Goal: Book appointment/travel/reservation

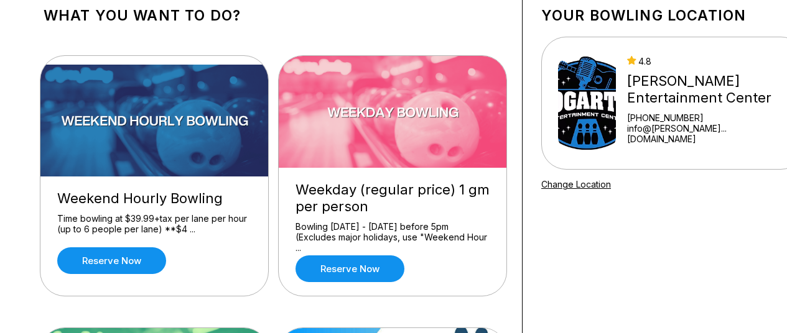
scroll to position [187, 0]
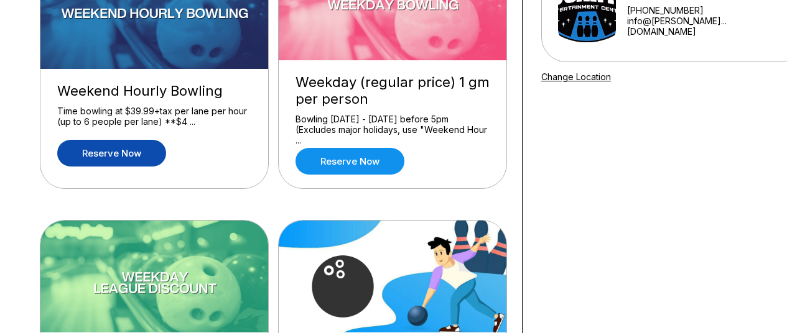
click at [100, 160] on link "Reserve now" at bounding box center [111, 153] width 109 height 27
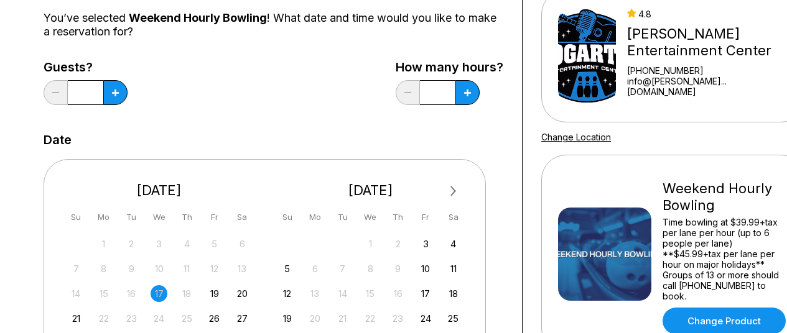
scroll to position [249, 0]
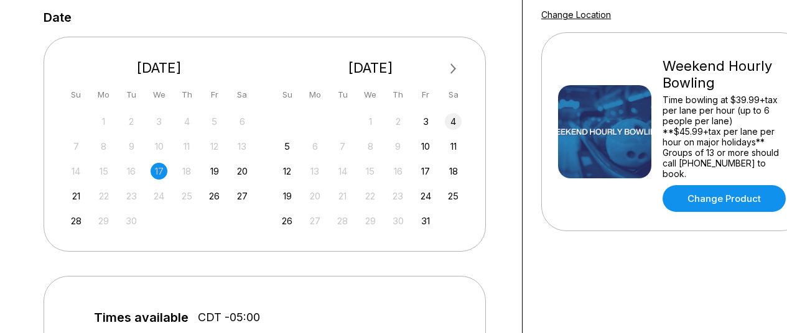
click at [455, 121] on div "4" at bounding box center [453, 121] width 17 height 17
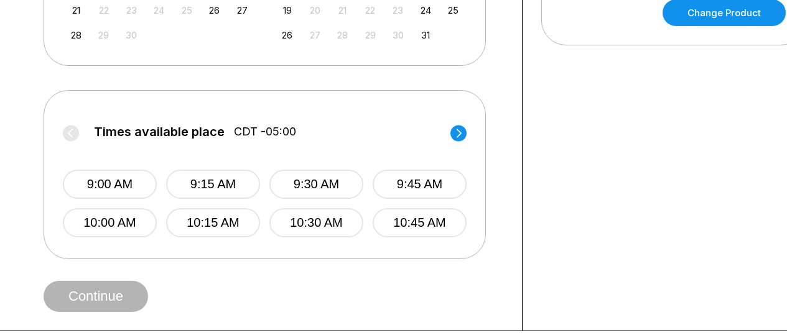
scroll to position [435, 0]
click at [323, 215] on button "10:30 AM" at bounding box center [316, 222] width 94 height 29
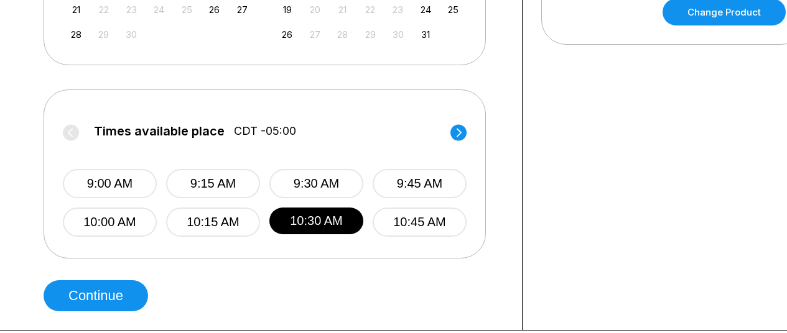
click at [448, 136] on label "Times available place CDT -05:00" at bounding box center [265, 134] width 404 height 20
click at [453, 134] on circle at bounding box center [458, 132] width 16 height 16
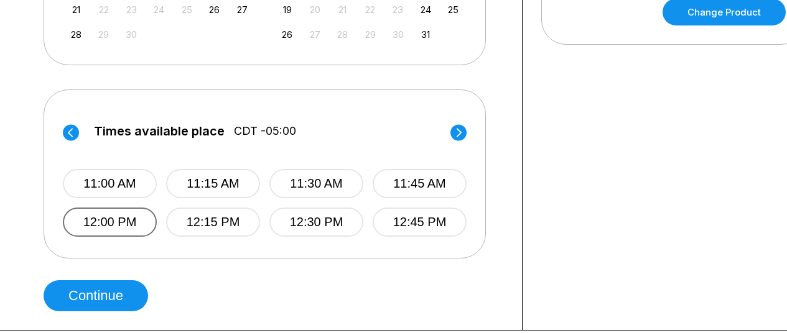
click at [119, 220] on button "12:00 PM" at bounding box center [110, 222] width 94 height 29
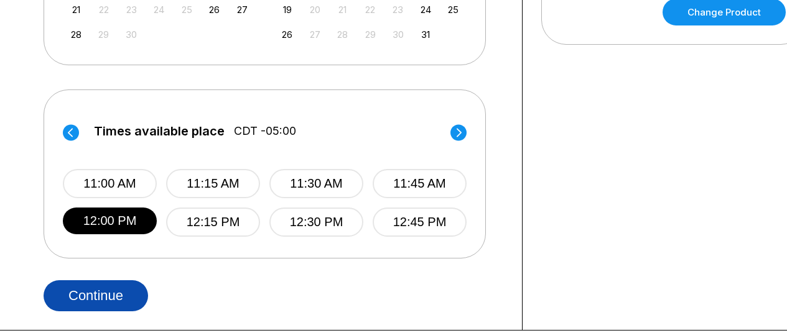
click at [82, 290] on button "Continue" at bounding box center [96, 295] width 104 height 31
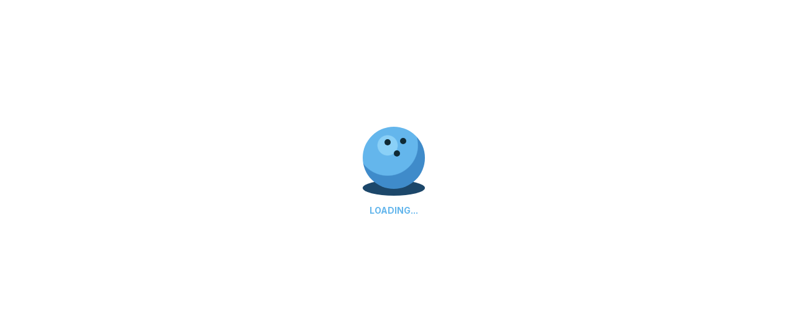
select select "**"
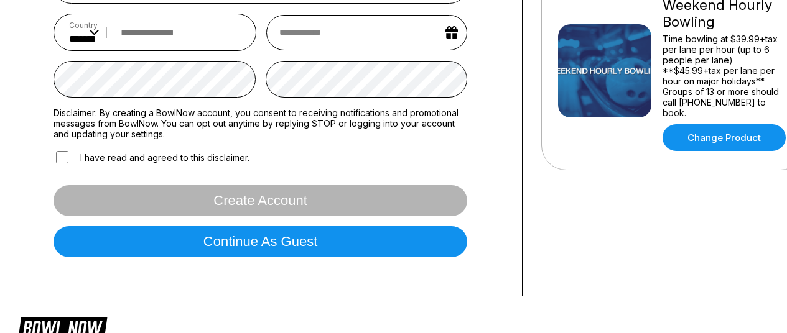
scroll to position [311, 0]
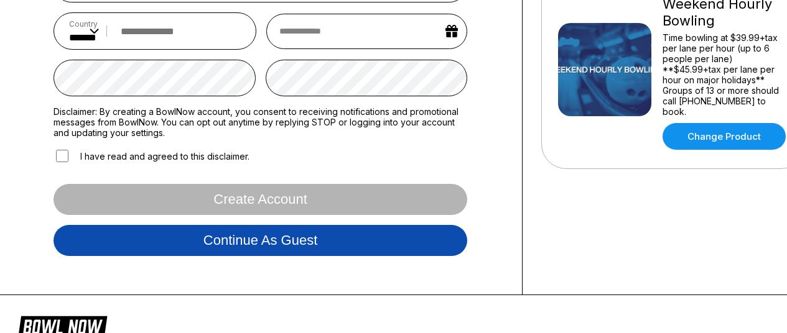
click at [228, 246] on button "Continue as guest" at bounding box center [260, 240] width 414 height 31
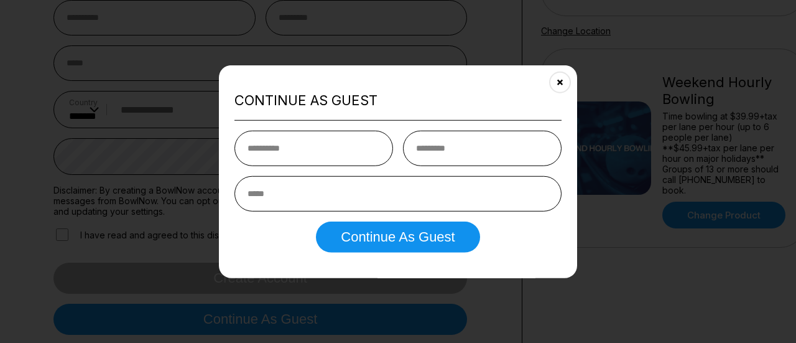
click at [562, 81] on icon "Close" at bounding box center [560, 82] width 10 height 10
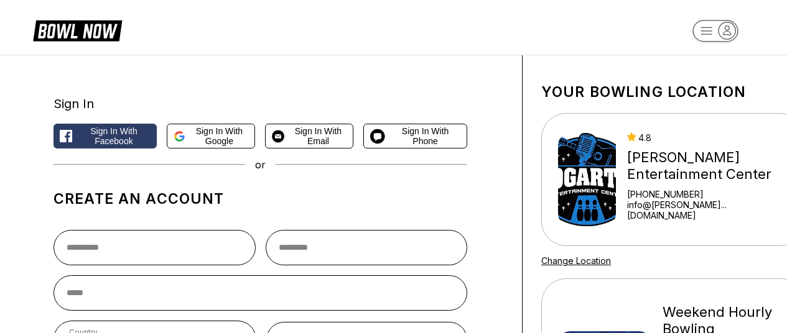
scroll to position [0, 0]
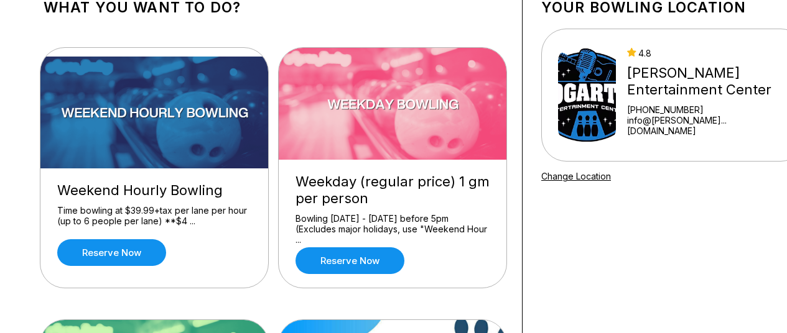
scroll to position [124, 0]
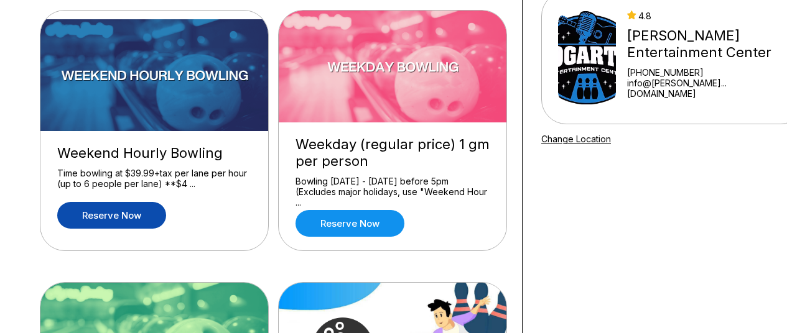
click at [110, 226] on link "Reserve now" at bounding box center [111, 215] width 109 height 27
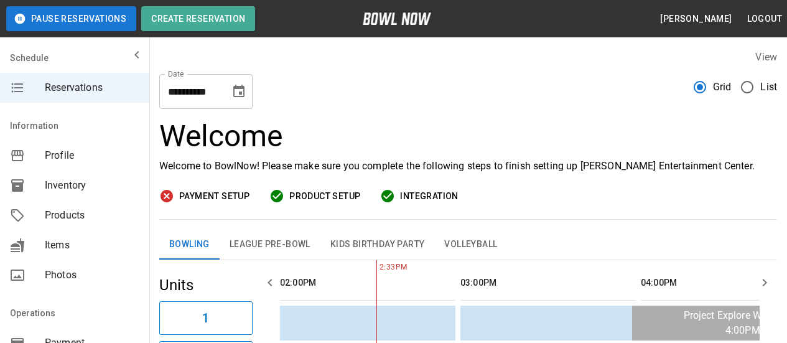
click at [243, 85] on icon "Choose date, selected date is Sep 17, 2025" at bounding box center [238, 91] width 11 height 12
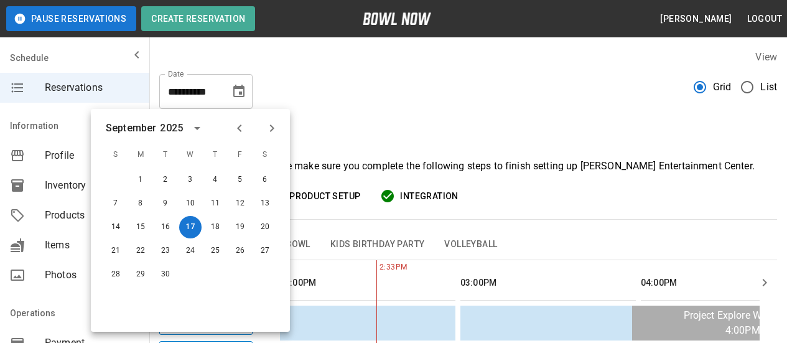
click at [243, 85] on icon "Choose date, selected date is Sep 17, 2025" at bounding box center [238, 91] width 11 height 12
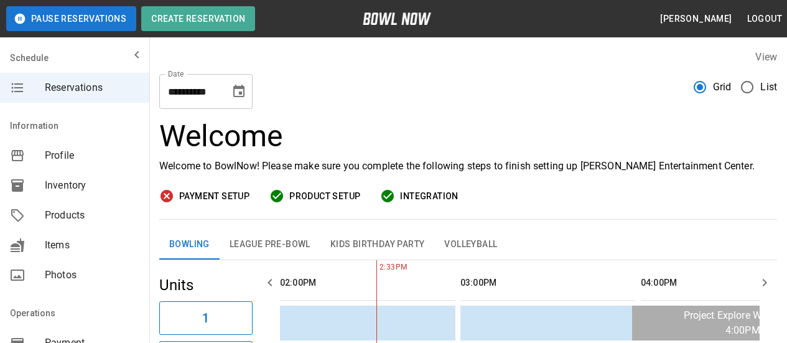
click at [66, 181] on span "Inventory" at bounding box center [92, 185] width 95 height 15
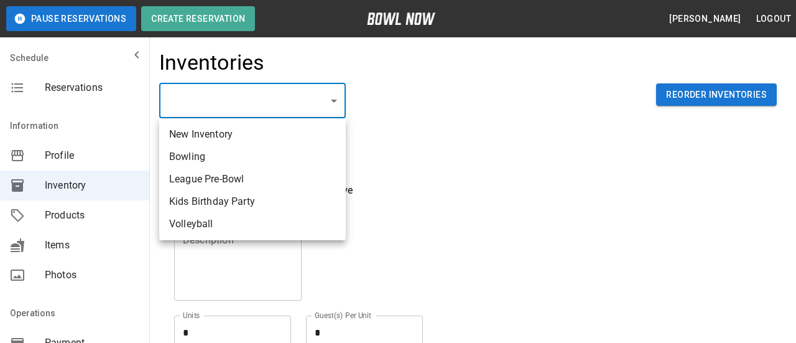
click at [198, 151] on li "Bowling" at bounding box center [252, 157] width 187 height 22
type input "**********"
type input "*******"
type textarea "**"
type textarea "*"
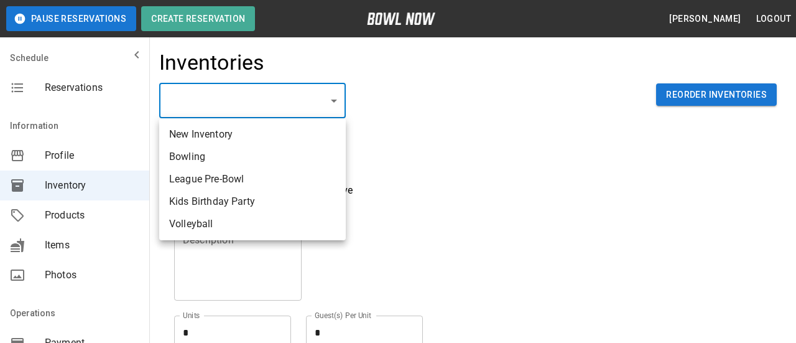
type textarea "**"
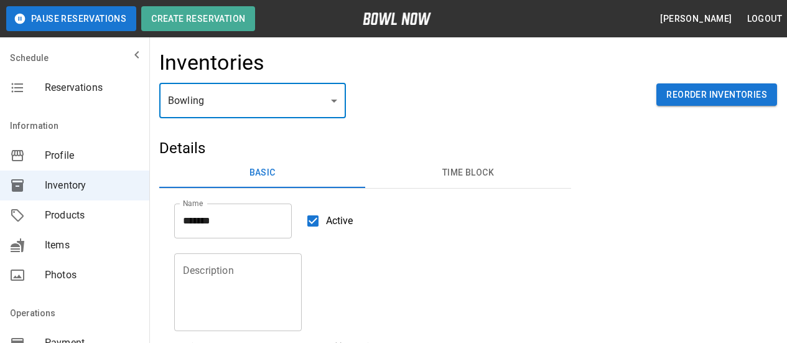
click at [448, 176] on button "Time Block" at bounding box center [468, 173] width 206 height 30
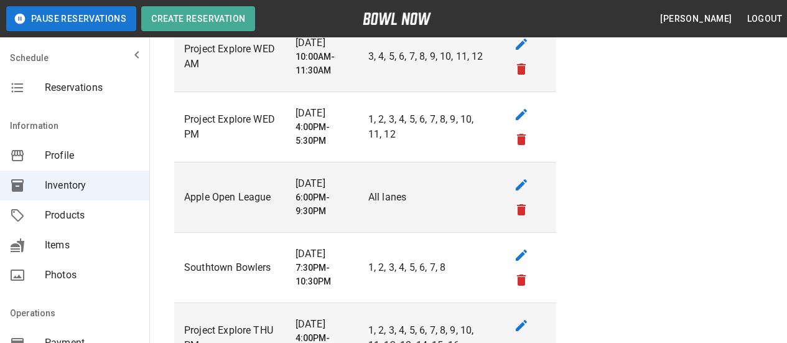
scroll to position [1218, 0]
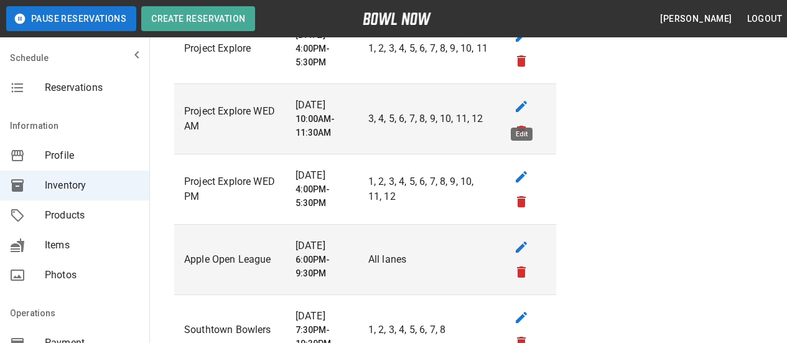
click at [519, 133] on div "Edit" at bounding box center [522, 133] width 22 height 13
click at [522, 132] on icon "remove" at bounding box center [521, 131] width 9 height 11
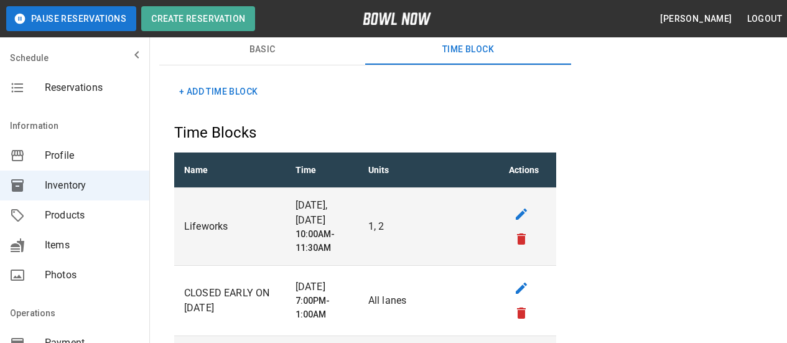
scroll to position [0, 0]
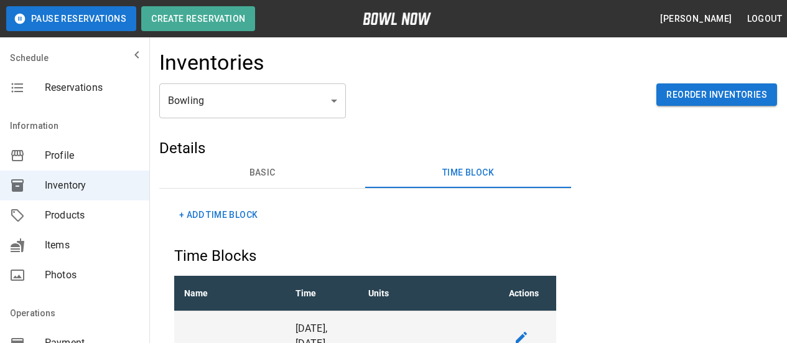
click at [69, 88] on span "Reservations" at bounding box center [92, 87] width 95 height 15
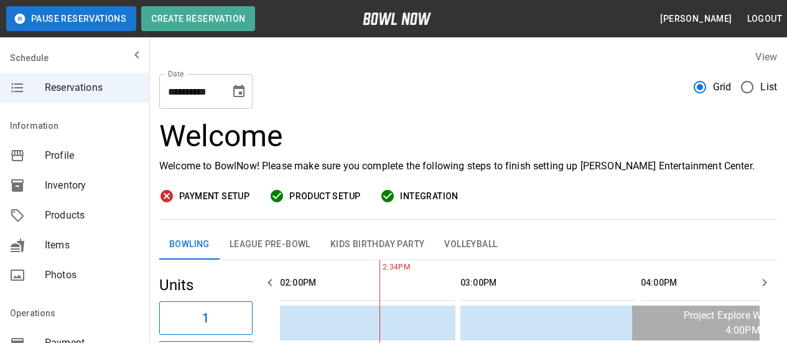
click at [241, 93] on icon "Choose date, selected date is Sep 17, 2025" at bounding box center [238, 91] width 11 height 12
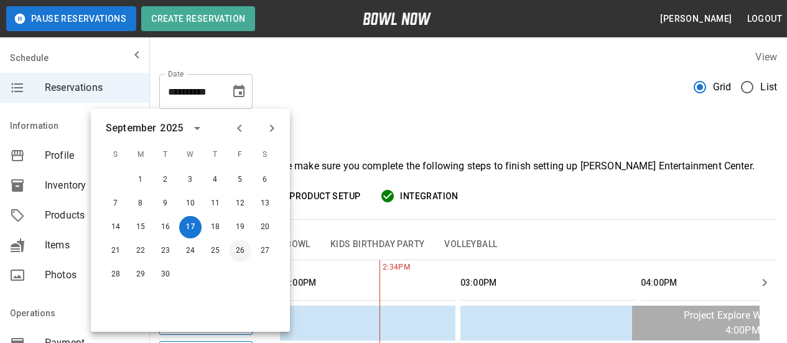
click at [235, 252] on button "26" at bounding box center [240, 250] width 22 height 22
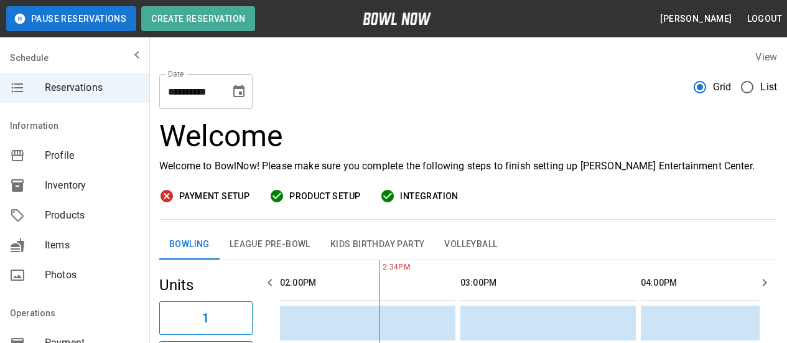
type input "**********"
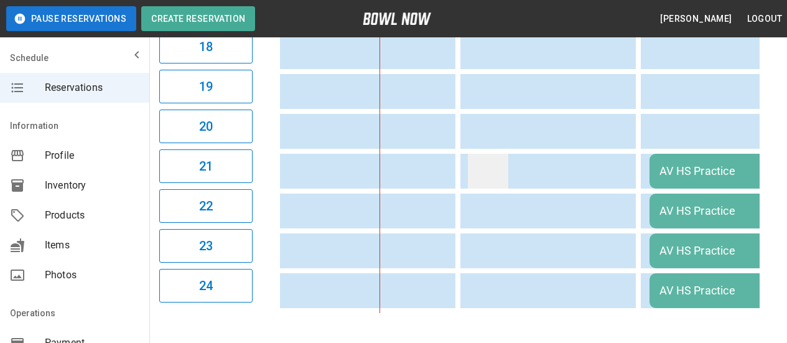
scroll to position [1004, 0]
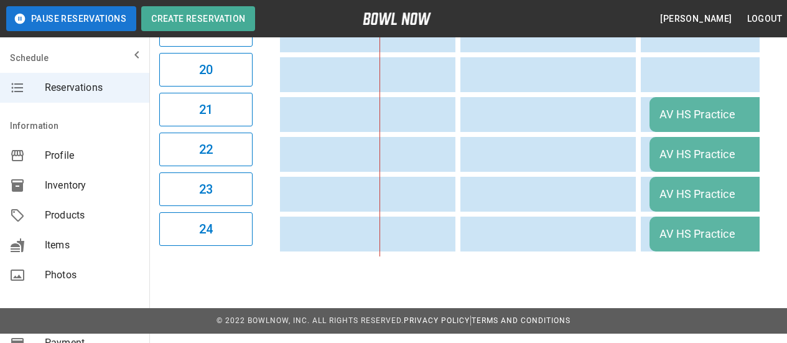
drag, startPoint x: 481, startPoint y: 267, endPoint x: 511, endPoint y: 257, distance: 31.5
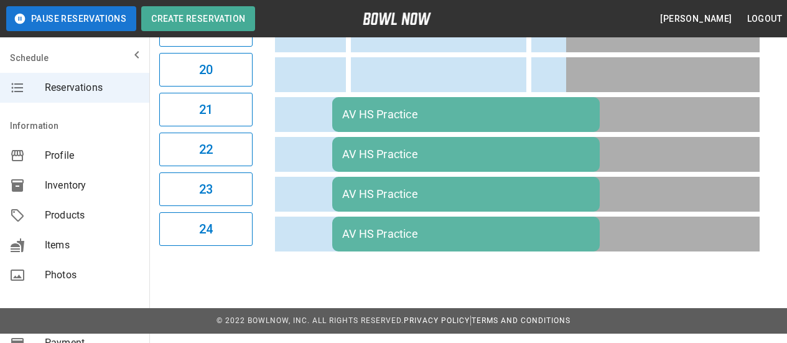
scroll to position [0, 0]
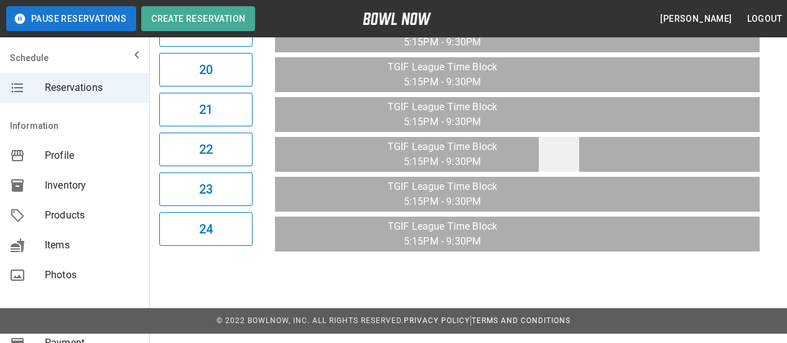
click at [542, 150] on td "sticky table" at bounding box center [559, 154] width 40 height 35
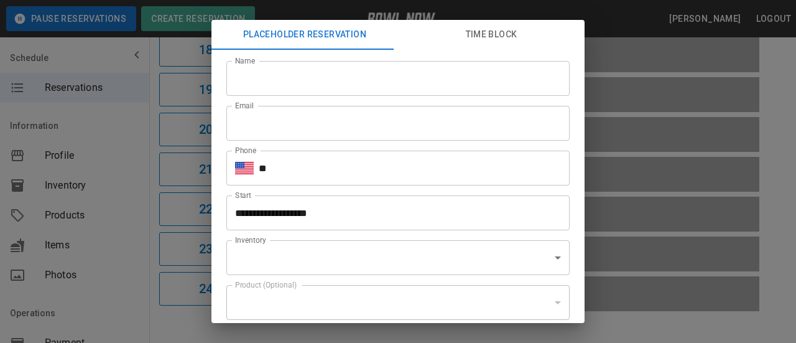
type input "**********"
click at [773, 119] on div "**********" at bounding box center [398, 171] width 796 height 343
